Goal: Information Seeking & Learning: Learn about a topic

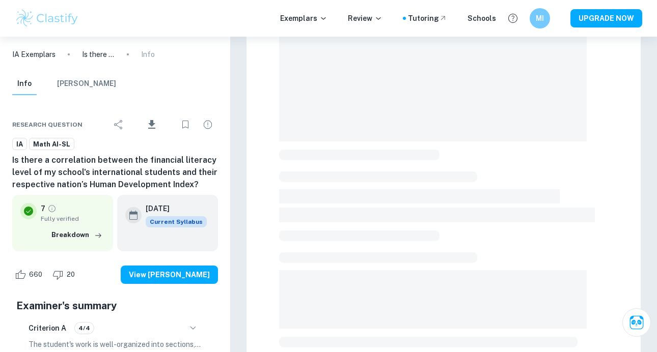
scroll to position [125, 0]
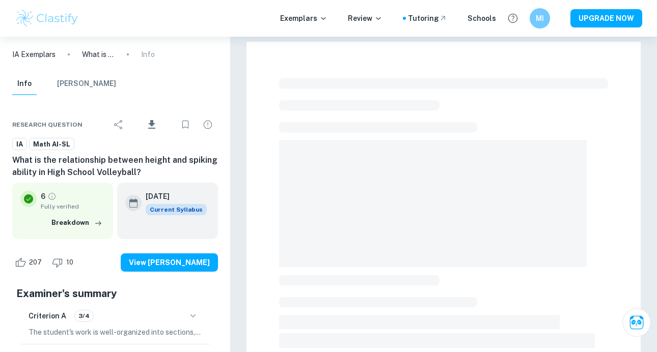
scroll to position [27, 0]
